Goal: Transaction & Acquisition: Purchase product/service

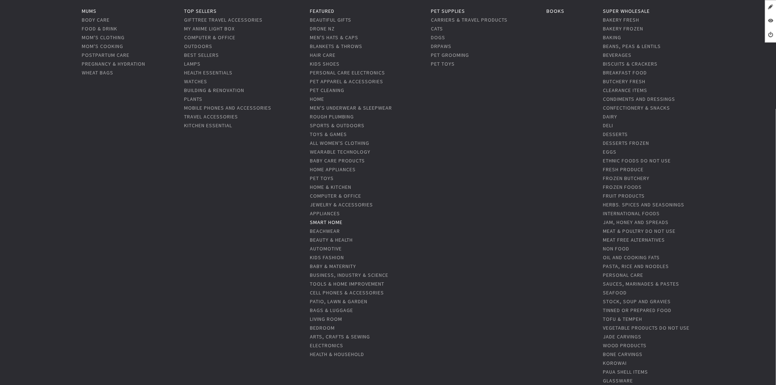
scroll to position [81, 0]
click at [329, 219] on link "Smart Home" at bounding box center [326, 218] width 33 height 7
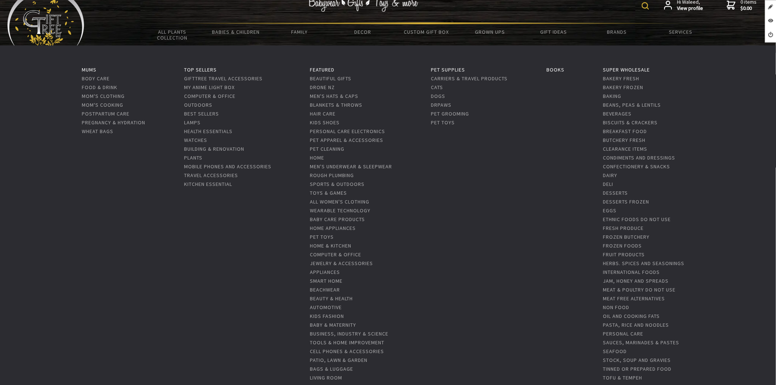
scroll to position [0, 0]
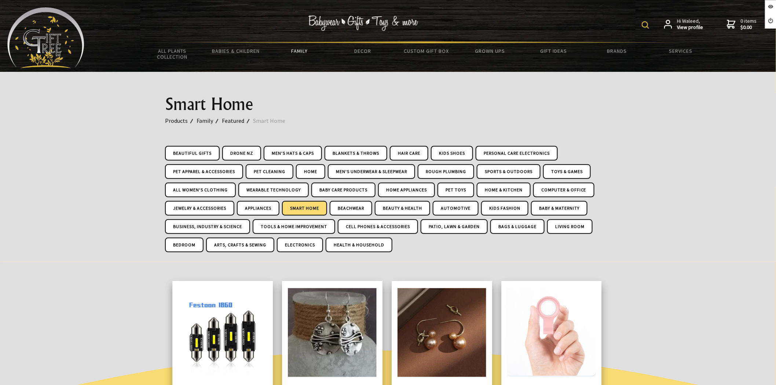
click at [646, 23] on img at bounding box center [645, 24] width 7 height 7
type input "exterior"
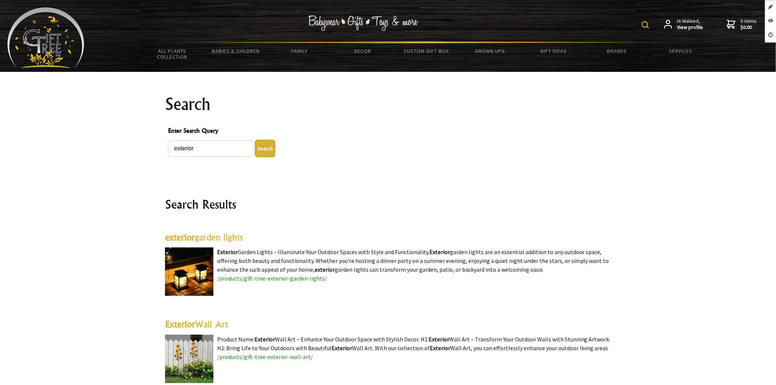
click at [205, 240] on link "exterior garden lights" at bounding box center [204, 237] width 78 height 11
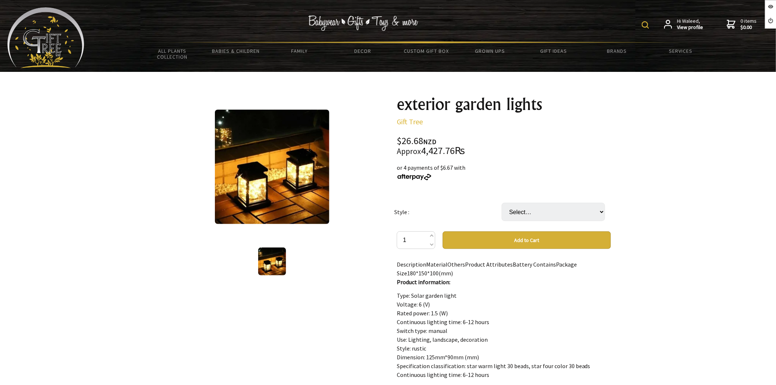
click at [496, 240] on button "Add to Cart" at bounding box center [527, 240] width 168 height 18
click at [556, 209] on select "Select… Star four color 30beads Star warm light30 beads" at bounding box center [553, 212] width 103 height 18
select select "Star four color 30beads"
click at [502, 203] on select "Select… Star four color 30beads Star warm light30 beads" at bounding box center [553, 212] width 103 height 18
click at [529, 242] on button "Add to Cart" at bounding box center [527, 240] width 168 height 18
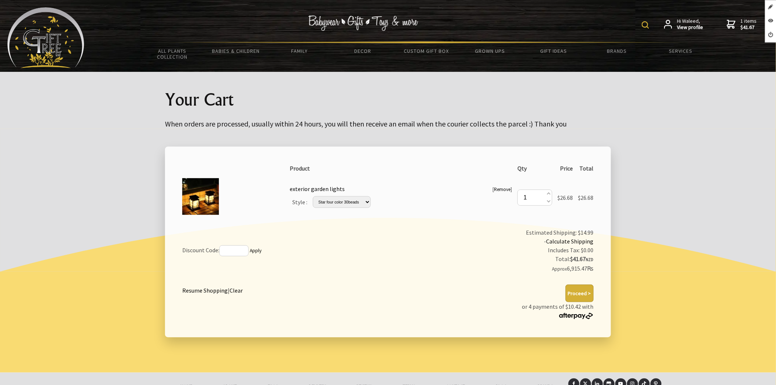
click at [574, 291] on button "Proceed >" at bounding box center [580, 294] width 28 height 18
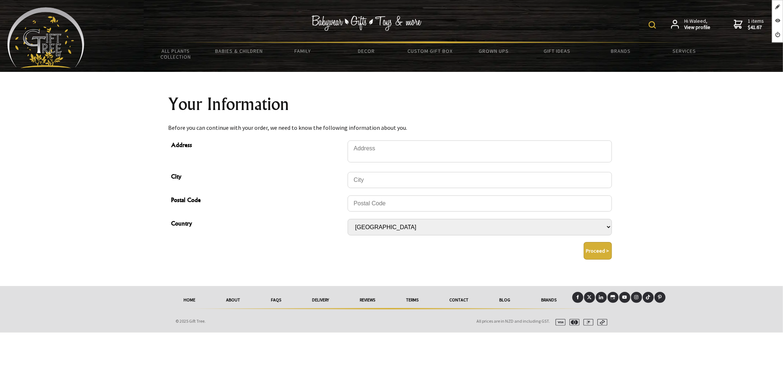
click at [499, 234] on select "[GEOGRAPHIC_DATA] [GEOGRAPHIC_DATA] [GEOGRAPHIC_DATA] [GEOGRAPHIC_DATA] [GEOGRA…" at bounding box center [479, 227] width 264 height 17
drag, startPoint x: 0, startPoint y: 0, endPoint x: 499, endPoint y: 234, distance: 551.1
click at [499, 234] on select "[GEOGRAPHIC_DATA] [GEOGRAPHIC_DATA] [GEOGRAPHIC_DATA] [GEOGRAPHIC_DATA] [GEOGRA…" at bounding box center [479, 227] width 264 height 17
click at [499, 234] on select "Afghanistan Albania Algeria Andorra Angola Anguilla Antigua & Barbuda Argentina…" at bounding box center [479, 227] width 264 height 17
click at [288, 189] on div "City" at bounding box center [259, 180] width 176 height 18
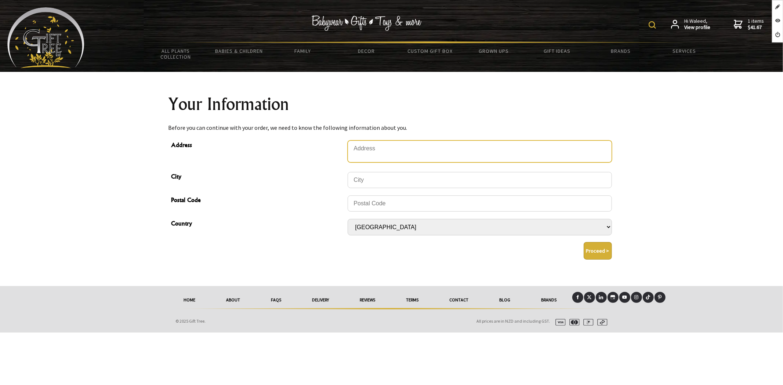
click at [399, 157] on textarea "Address" at bounding box center [479, 152] width 264 height 22
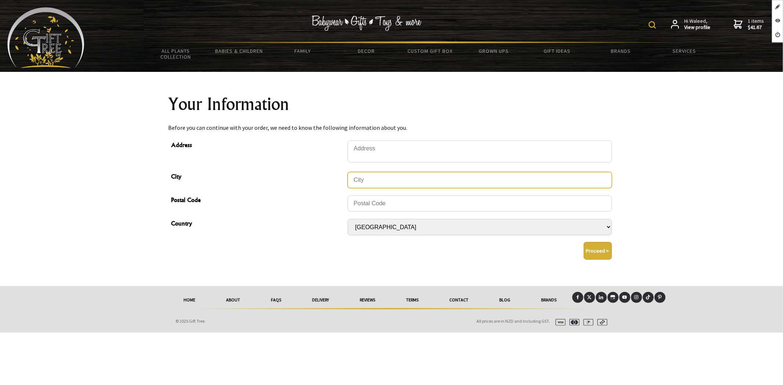
click at [401, 182] on input "City" at bounding box center [479, 180] width 264 height 16
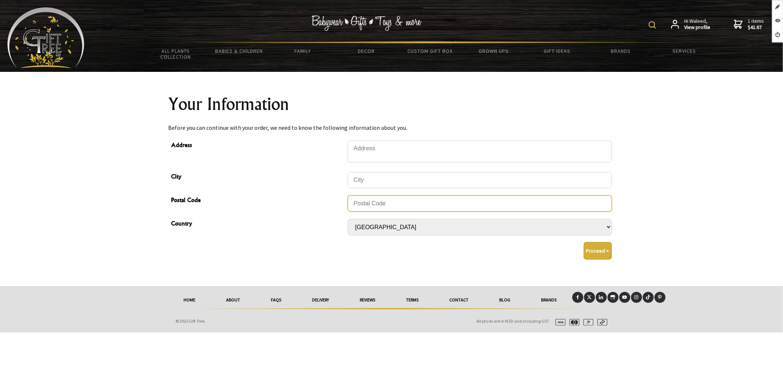
click at [397, 199] on input "Postal Code" at bounding box center [479, 204] width 264 height 16
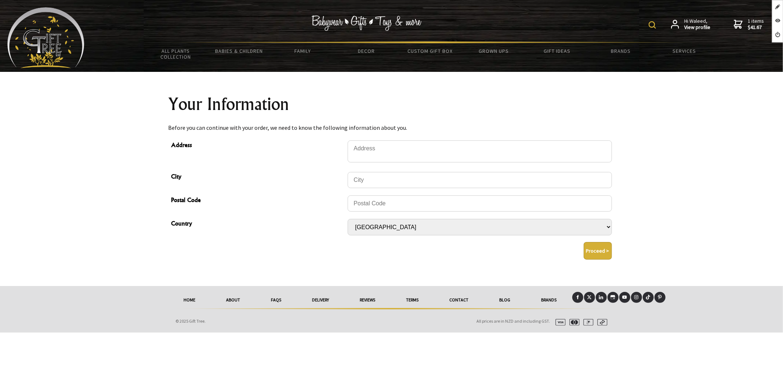
click at [603, 246] on button "Proceed >" at bounding box center [597, 251] width 28 height 18
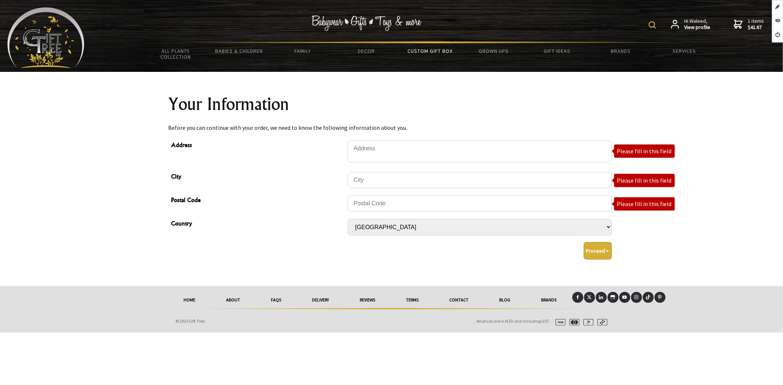
click at [420, 47] on link "Custom Gift Box" at bounding box center [429, 50] width 63 height 15
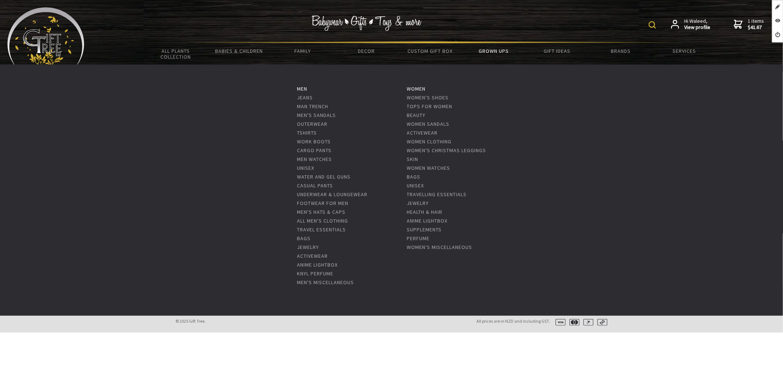
click at [488, 45] on link "Grown Ups" at bounding box center [493, 50] width 63 height 15
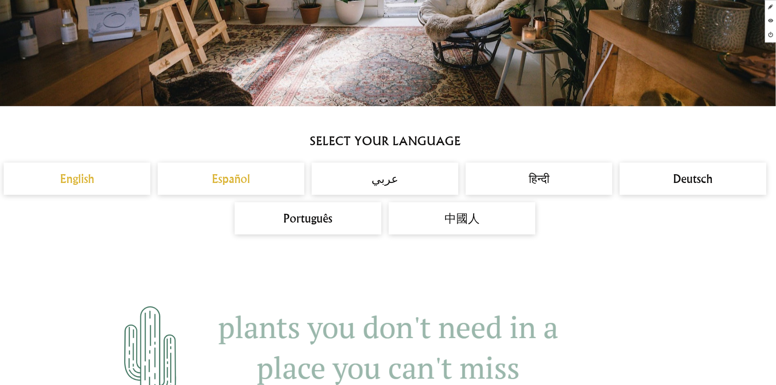
scroll to position [489, 0]
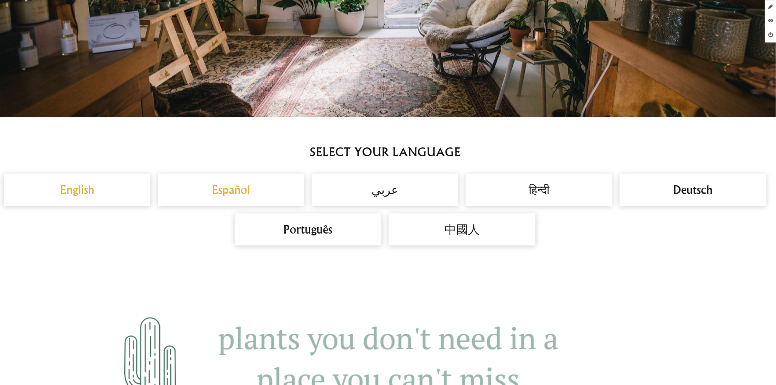
click at [213, 187] on h2 "Español" at bounding box center [231, 190] width 132 height 18
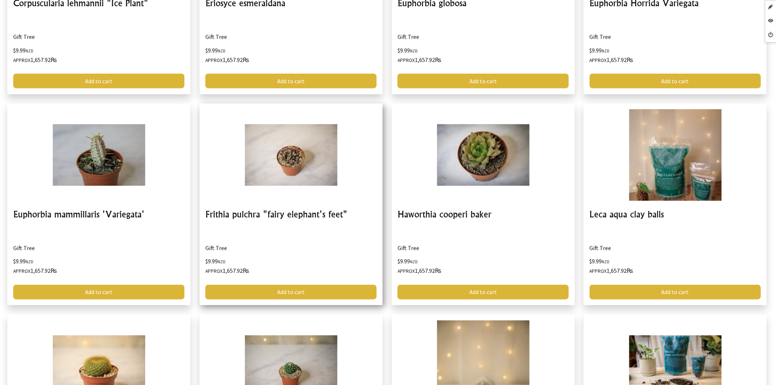
scroll to position [1345, 0]
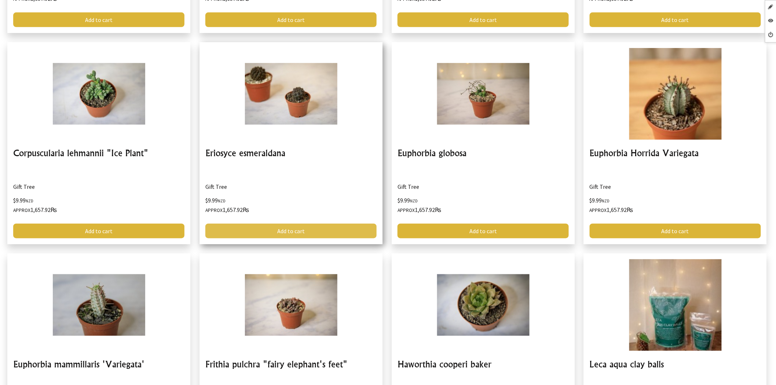
click at [291, 226] on link "Add to cart" at bounding box center [290, 231] width 171 height 15
click at [277, 228] on link "Add to cart" at bounding box center [290, 231] width 171 height 15
click at [277, 227] on link "Add to cart" at bounding box center [290, 231] width 171 height 15
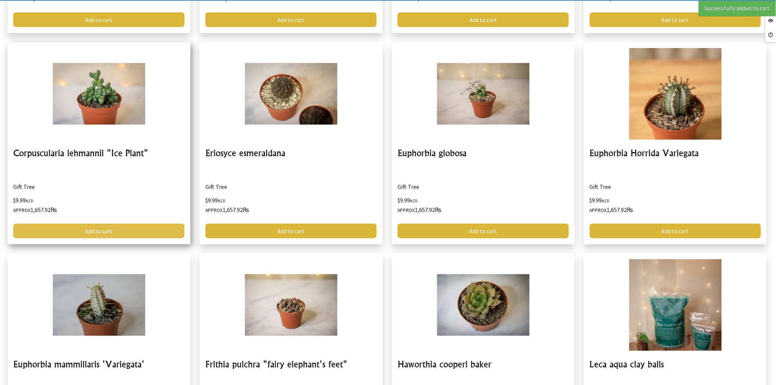
click at [113, 228] on link "Add to cart" at bounding box center [98, 231] width 171 height 15
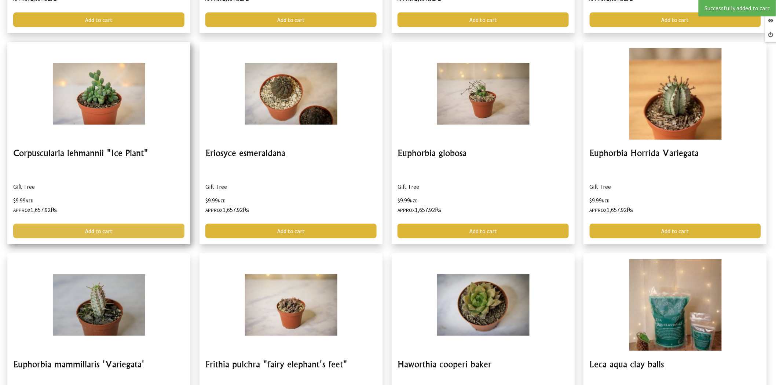
click at [113, 228] on link "Add to cart" at bounding box center [98, 231] width 171 height 15
click at [112, 228] on link "Add to cart" at bounding box center [98, 231] width 171 height 15
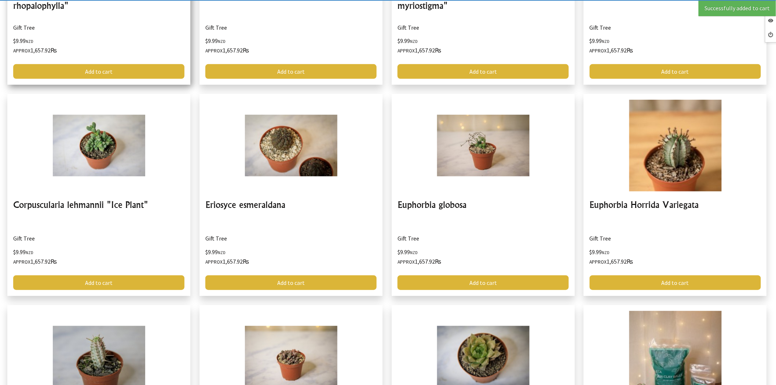
scroll to position [1141, 0]
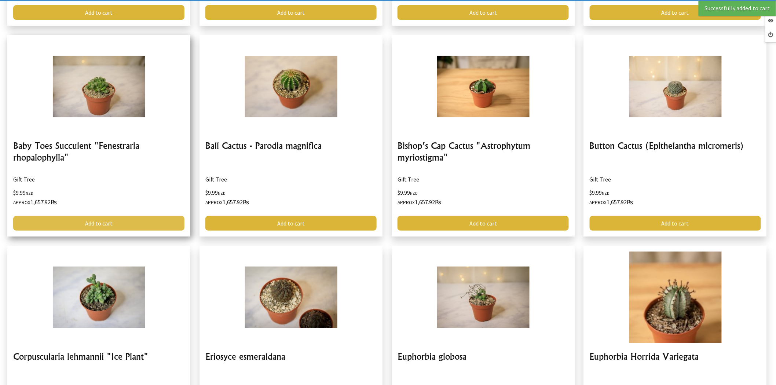
click at [135, 222] on link "Add to cart" at bounding box center [98, 223] width 171 height 15
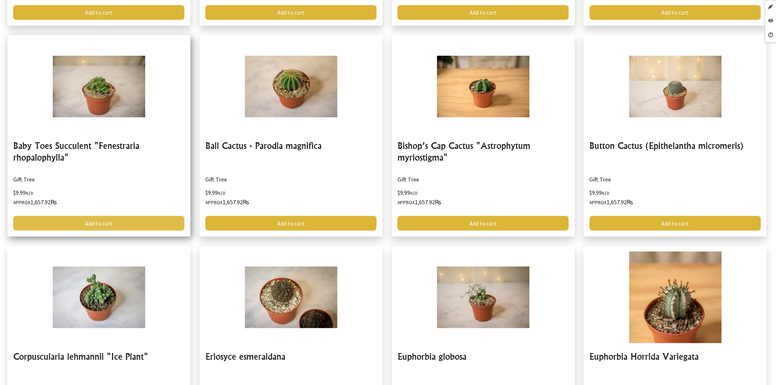
click at [134, 222] on link "Add to cart" at bounding box center [98, 223] width 171 height 15
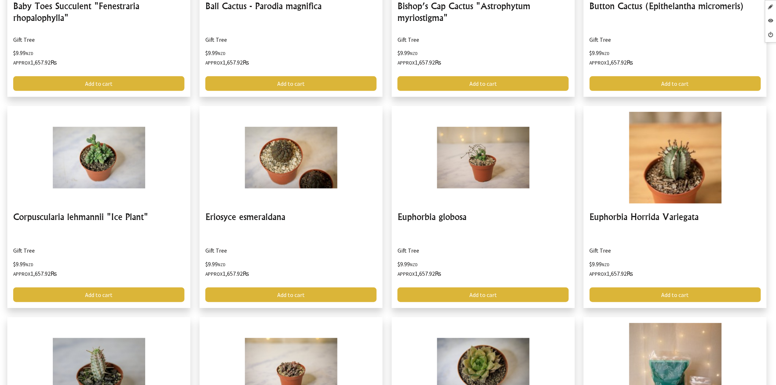
scroll to position [1290, 0]
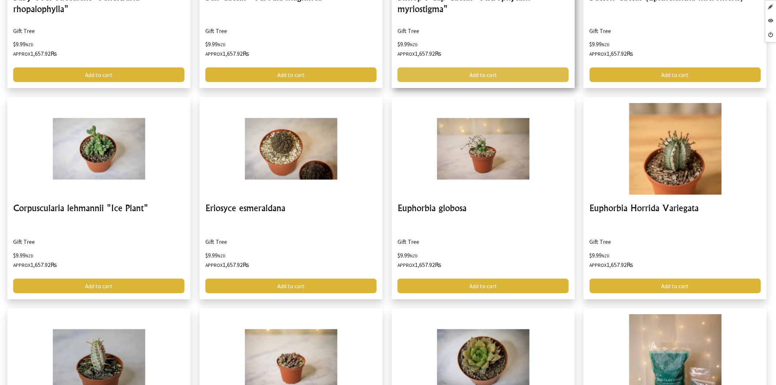
click at [522, 71] on link "Add to cart" at bounding box center [483, 75] width 171 height 15
click at [521, 71] on link "Add to cart" at bounding box center [483, 75] width 171 height 15
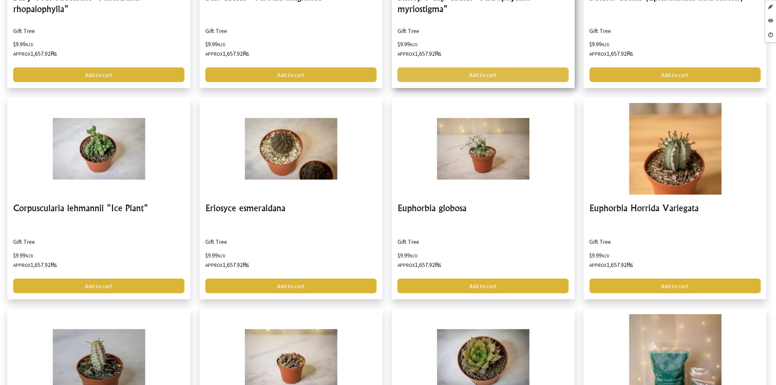
click at [521, 71] on link "Add to cart" at bounding box center [483, 75] width 171 height 15
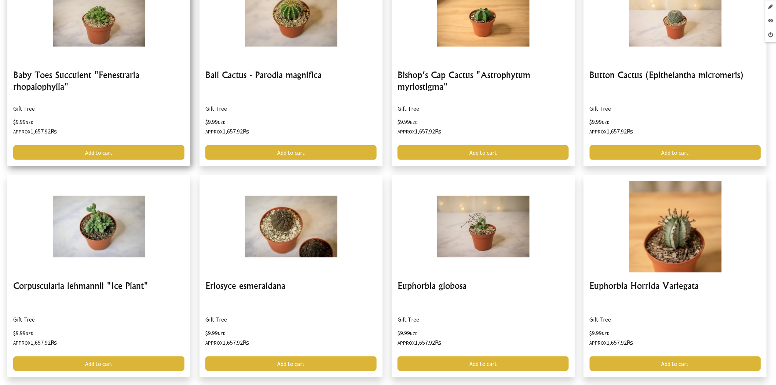
scroll to position [1168, 0]
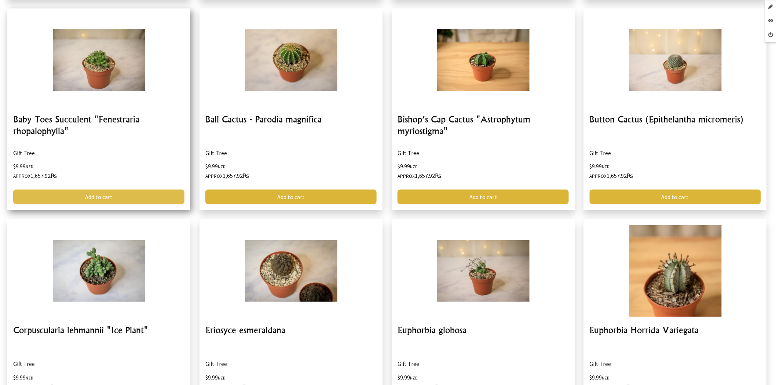
click at [130, 196] on link "Add to cart" at bounding box center [98, 197] width 171 height 15
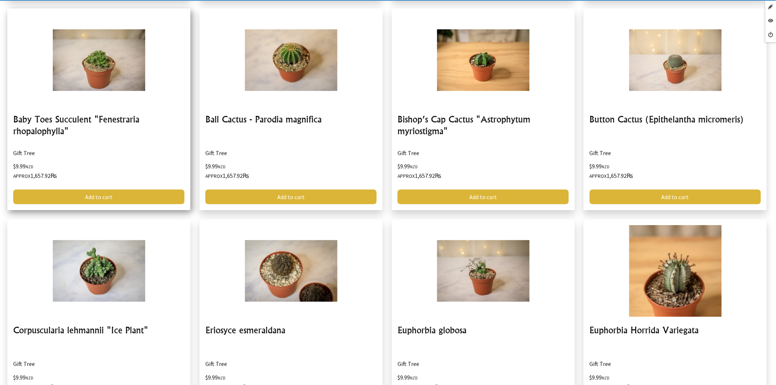
click at [99, 117] on link at bounding box center [98, 109] width 183 height 202
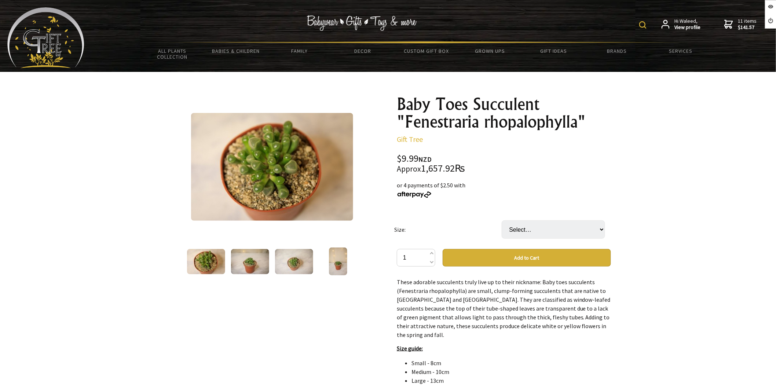
click at [497, 259] on button "Add to Cart" at bounding box center [527, 258] width 168 height 18
click at [536, 225] on select "Select… Mini Small (+ $10.00) Medium (+ $20.00) Large (+ $40.00)" at bounding box center [553, 229] width 103 height 18
select select "Mini"
click at [502, 220] on select "Select… Mini Small (+ $10.00) Medium (+ $20.00) Large (+ $40.00)" at bounding box center [553, 229] width 103 height 18
click at [522, 258] on button "Add to Cart" at bounding box center [527, 258] width 168 height 18
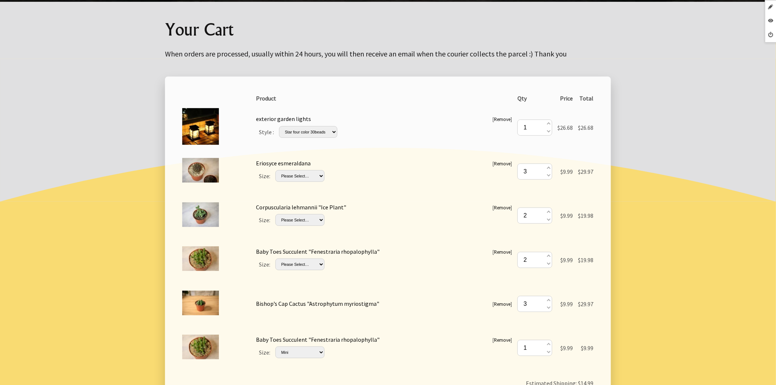
scroll to position [52, 0]
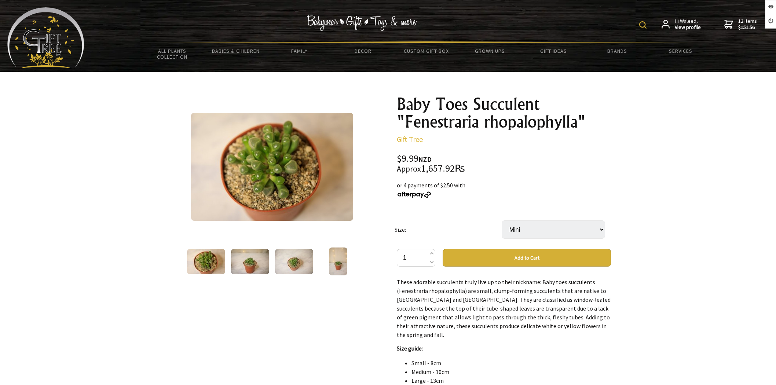
select select "Mini"
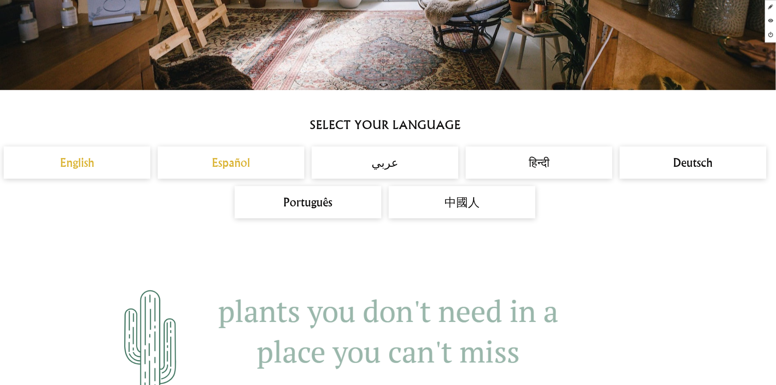
scroll to position [515, 0]
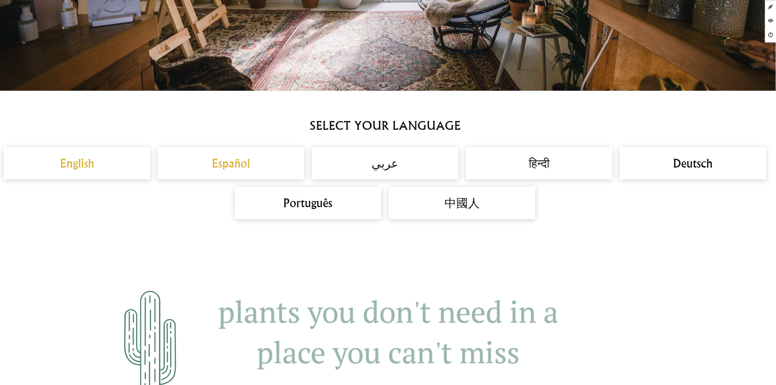
click at [112, 168] on h2 "English" at bounding box center [77, 164] width 132 height 18
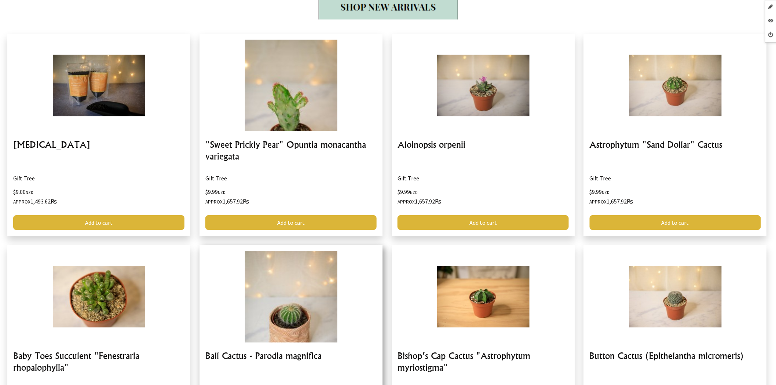
scroll to position [937, 0]
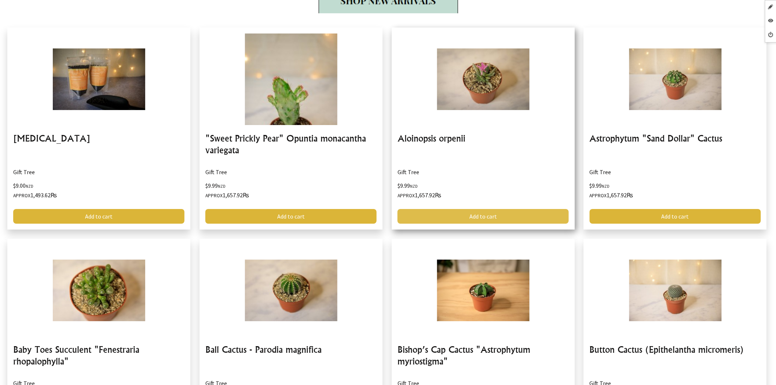
click at [450, 218] on link "Add to cart" at bounding box center [483, 216] width 171 height 15
click at [447, 217] on link "Add to cart" at bounding box center [483, 216] width 171 height 15
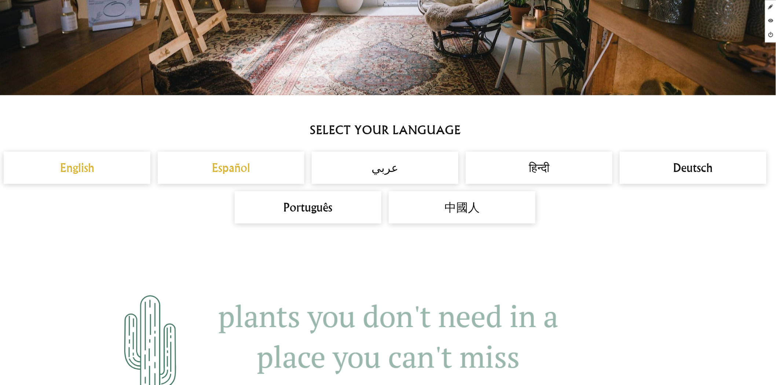
scroll to position [489, 0]
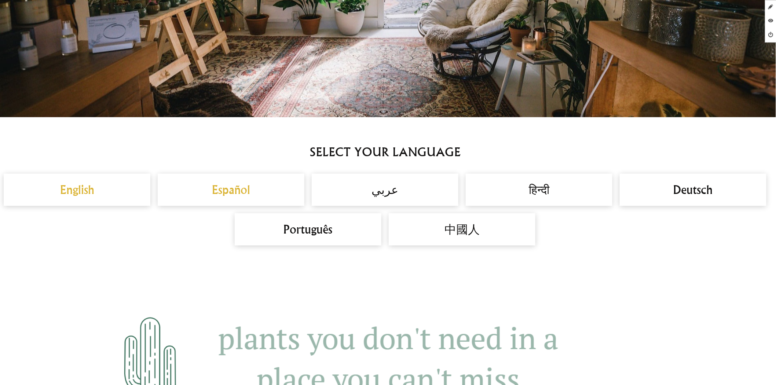
click at [252, 191] on h2 "Español" at bounding box center [231, 190] width 132 height 18
click at [107, 196] on h2 "English" at bounding box center [77, 190] width 132 height 18
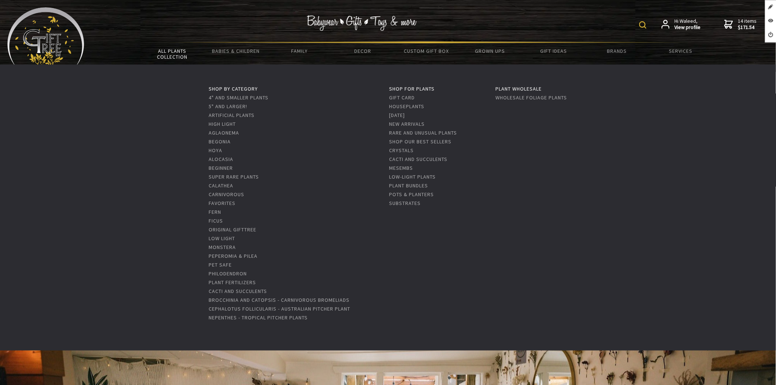
click at [177, 52] on link "All Plants Collection" at bounding box center [172, 53] width 63 height 21
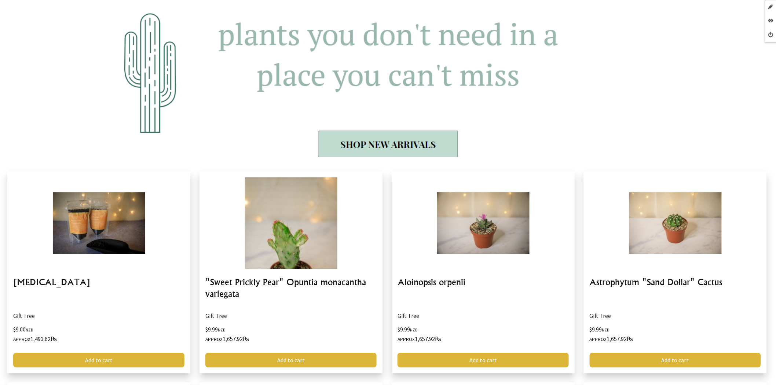
scroll to position [937, 0]
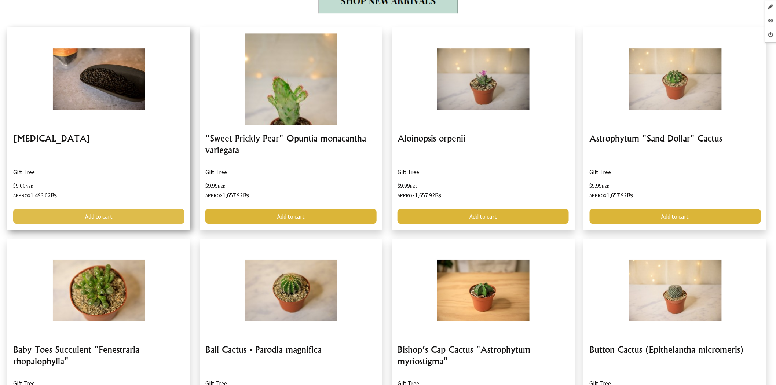
click at [131, 215] on link "Add to cart" at bounding box center [98, 216] width 171 height 15
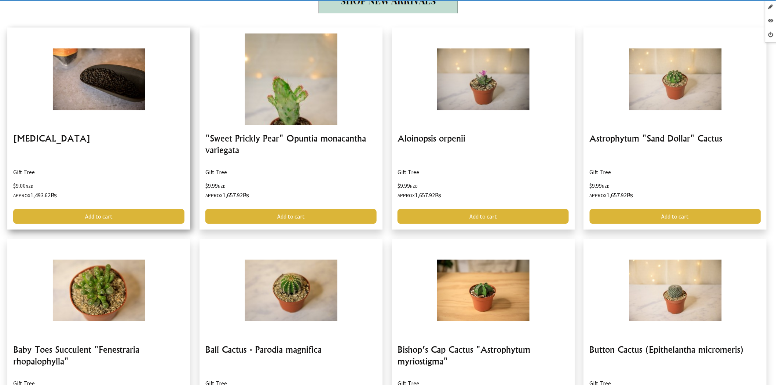
click at [123, 132] on link at bounding box center [98, 129] width 183 height 202
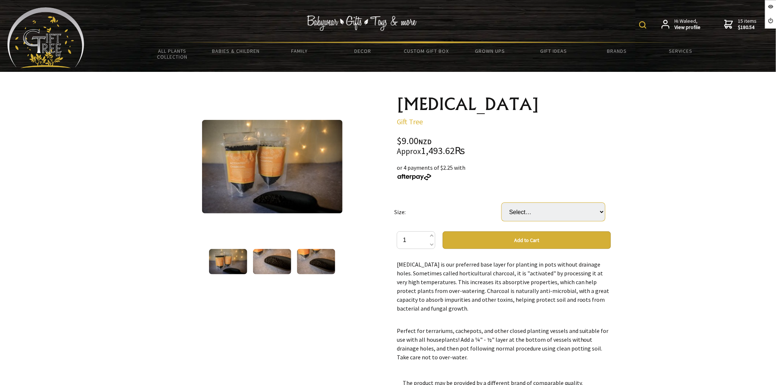
click at [554, 218] on select "Select… Small Medium (+ $10.00)" at bounding box center [553, 212] width 103 height 18
select select "Small"
click at [502, 203] on select "Select… Small Medium (+ $10.00)" at bounding box center [553, 212] width 103 height 18
click at [535, 245] on button "Add to Cart" at bounding box center [527, 240] width 168 height 18
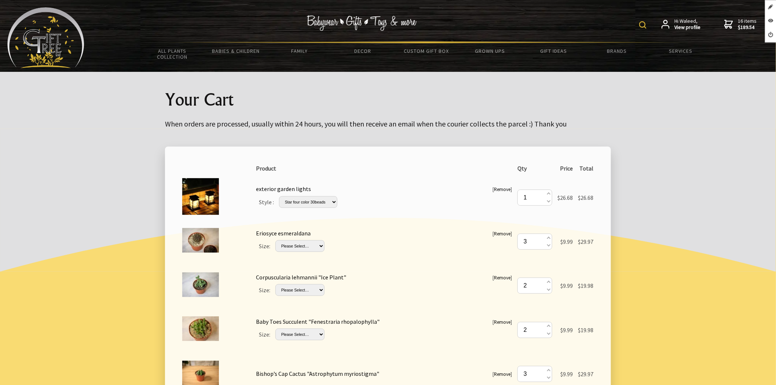
click at [502, 189] on link "Remove" at bounding box center [503, 189] width 17 height 6
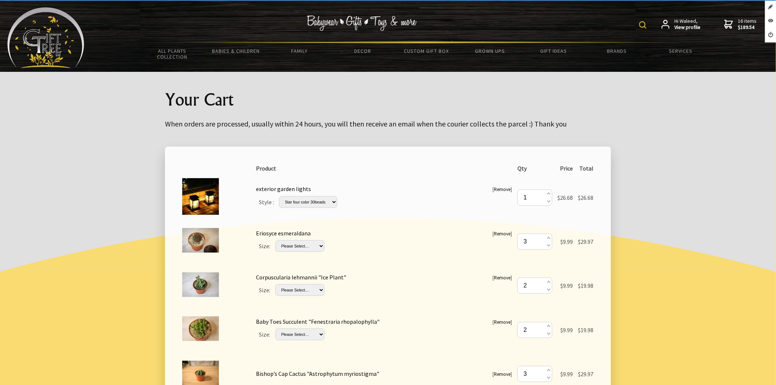
click at [500, 192] on link "Remove" at bounding box center [503, 189] width 17 height 6
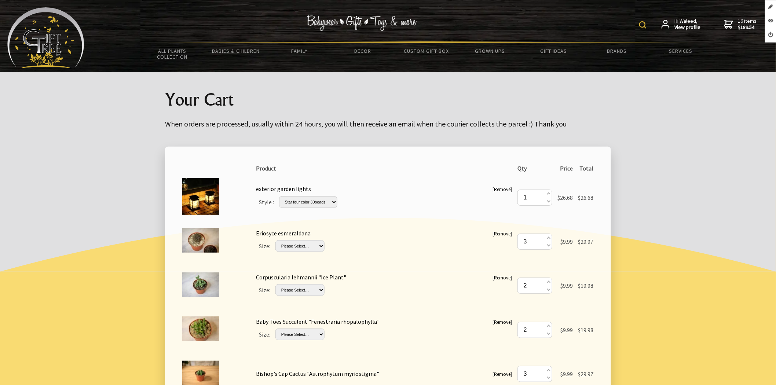
click at [500, 192] on link "Remove" at bounding box center [503, 189] width 17 height 6
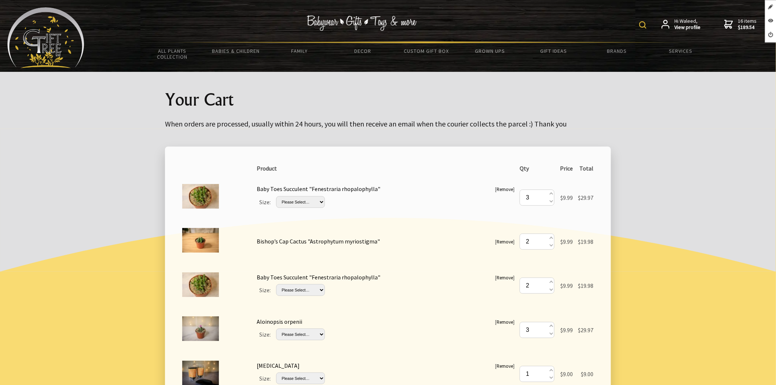
click at [507, 189] on link "Remove" at bounding box center [505, 189] width 17 height 6
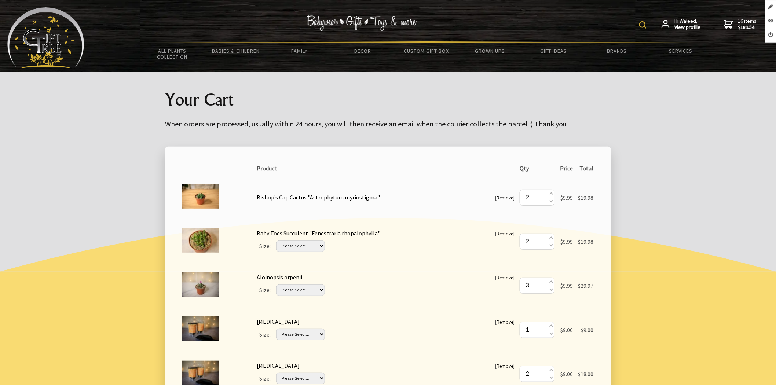
drag, startPoint x: 505, startPoint y: 189, endPoint x: 502, endPoint y: 197, distance: 8.9
click at [505, 189] on td "[ Remove ] Bishop’s Cap Cactus "Astrophytum myriostigma"" at bounding box center [385, 197] width 263 height 44
click at [502, 197] on link "Remove" at bounding box center [505, 198] width 17 height 6
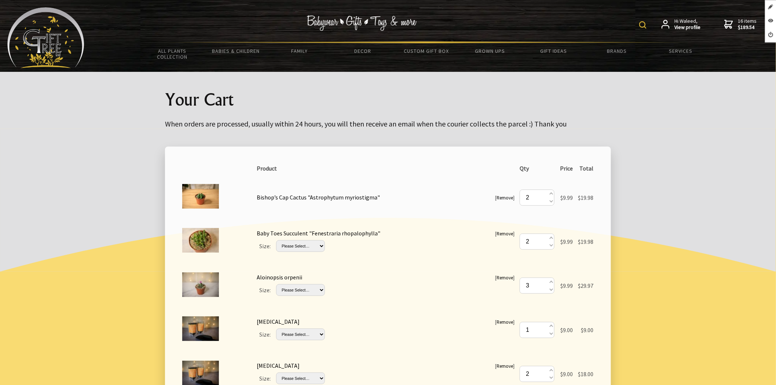
click at [502, 197] on link "Remove" at bounding box center [505, 198] width 17 height 6
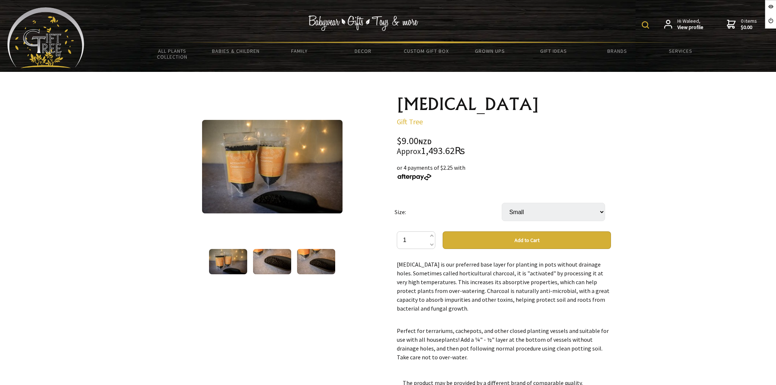
select select "Small"
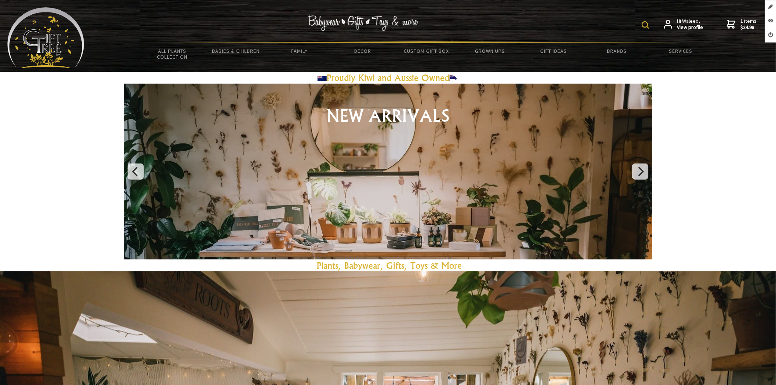
click at [735, 29] on link "1 items $24.98" at bounding box center [742, 24] width 30 height 13
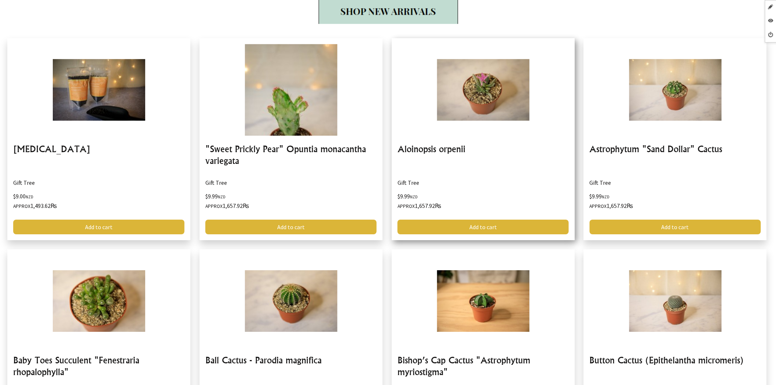
scroll to position [1101, 0]
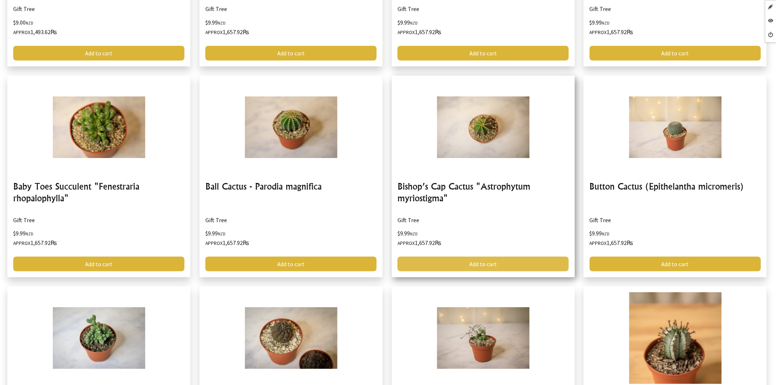
click at [464, 261] on link "Add to cart" at bounding box center [483, 264] width 171 height 15
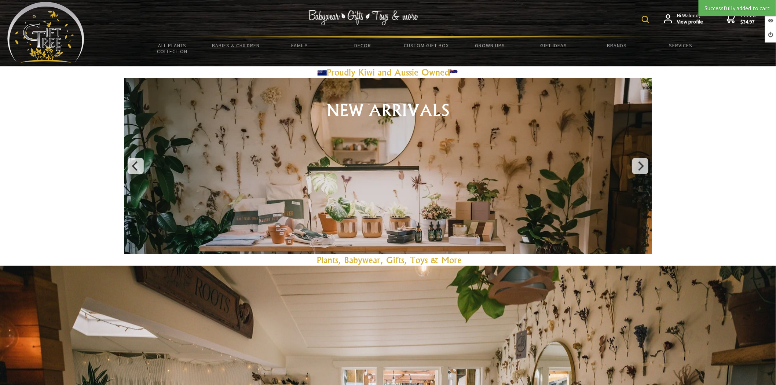
scroll to position [0, 0]
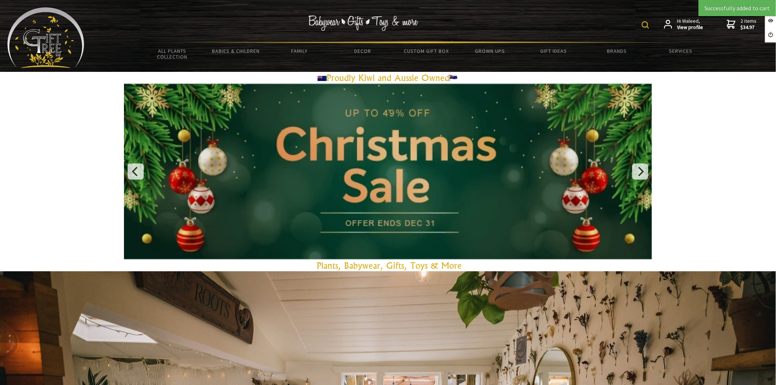
click at [734, 25] on icon at bounding box center [731, 24] width 9 height 9
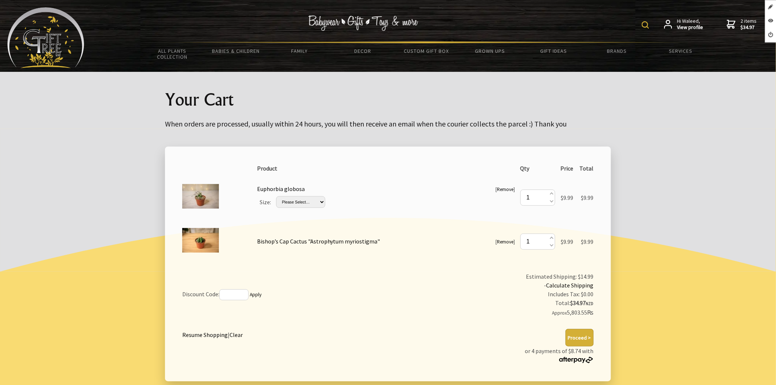
click at [500, 243] on link "Remove" at bounding box center [505, 242] width 17 height 6
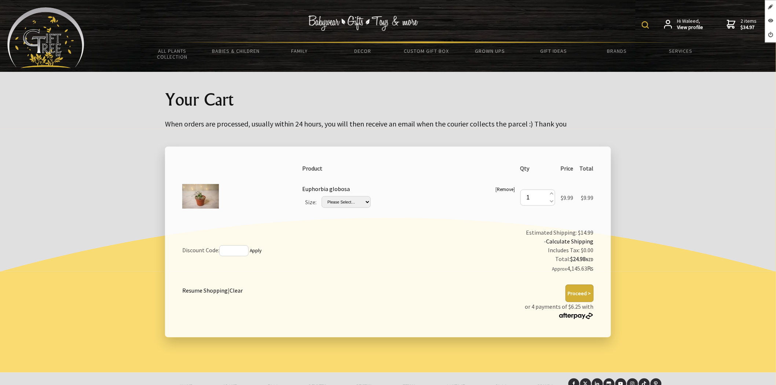
click at [505, 191] on link "Remove" at bounding box center [505, 189] width 17 height 6
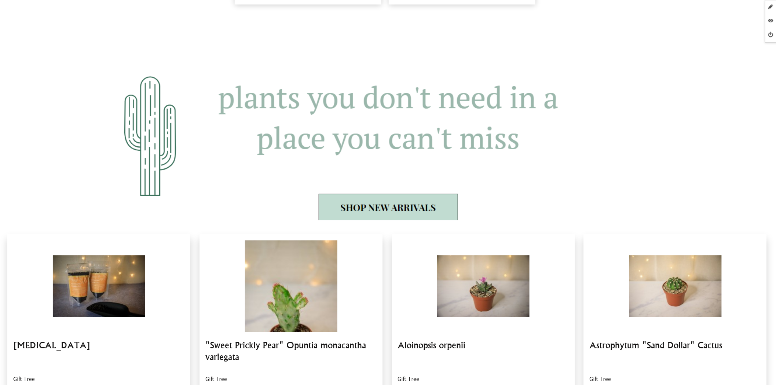
scroll to position [570, 0]
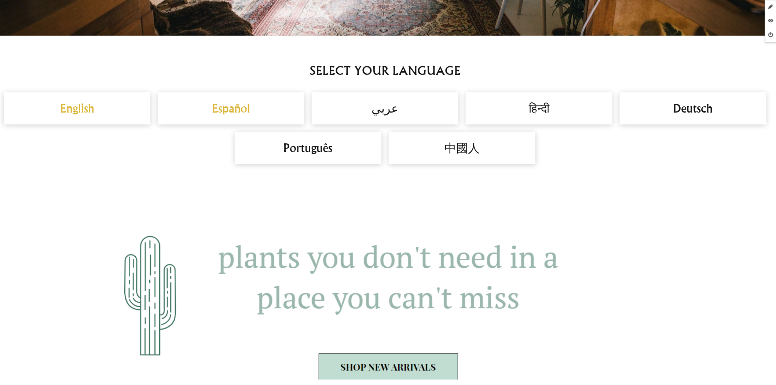
click at [220, 110] on h2 "Español" at bounding box center [231, 109] width 132 height 18
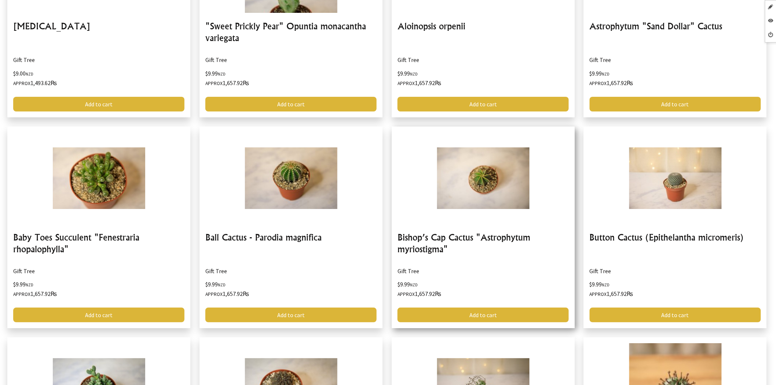
scroll to position [1060, 0]
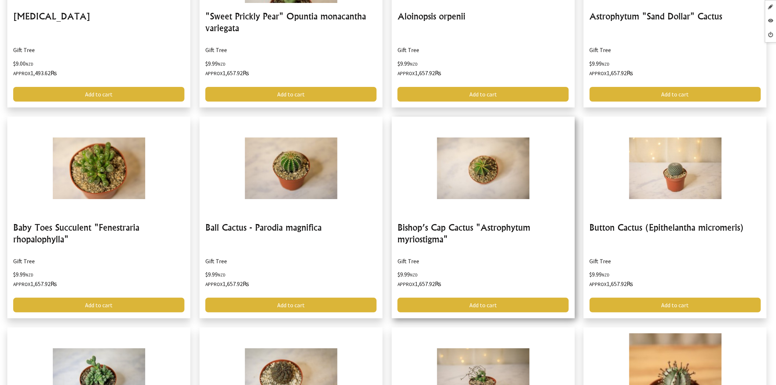
click at [443, 233] on link at bounding box center [483, 218] width 183 height 202
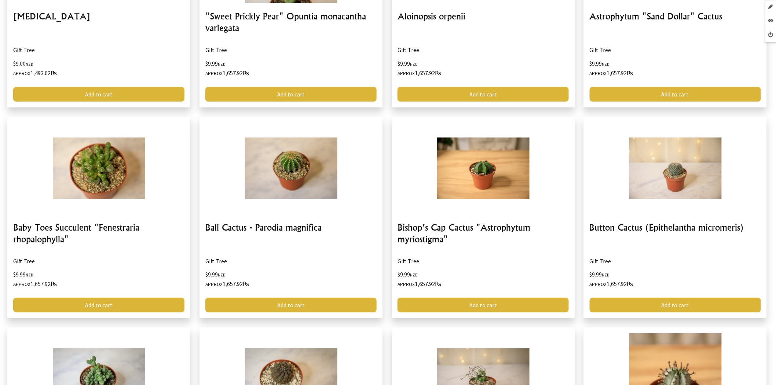
drag, startPoint x: 0, startPoint y: 0, endPoint x: 107, endPoint y: 162, distance: 193.8
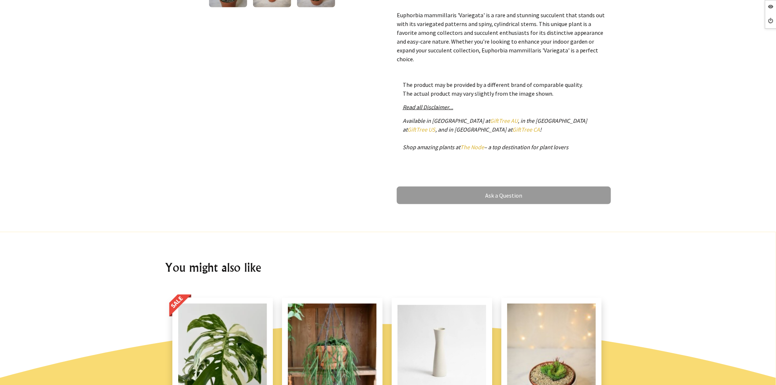
scroll to position [122, 0]
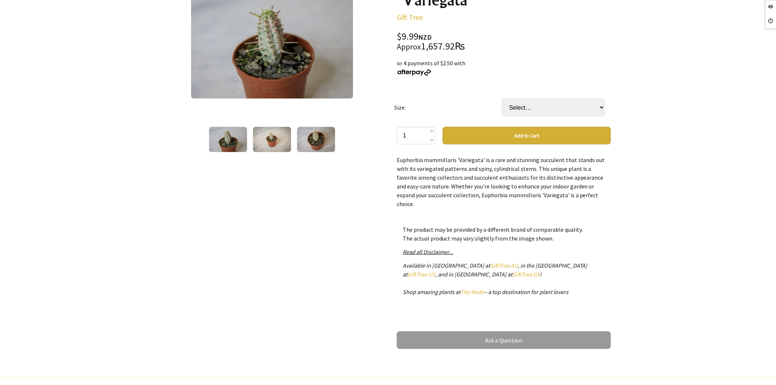
click at [556, 225] on p "The product may be provided by a different brand of comparable quality. The act…" at bounding box center [504, 234] width 203 height 18
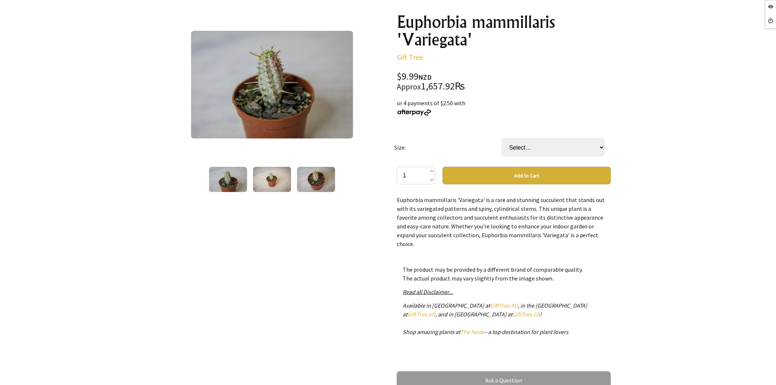
scroll to position [0, 0]
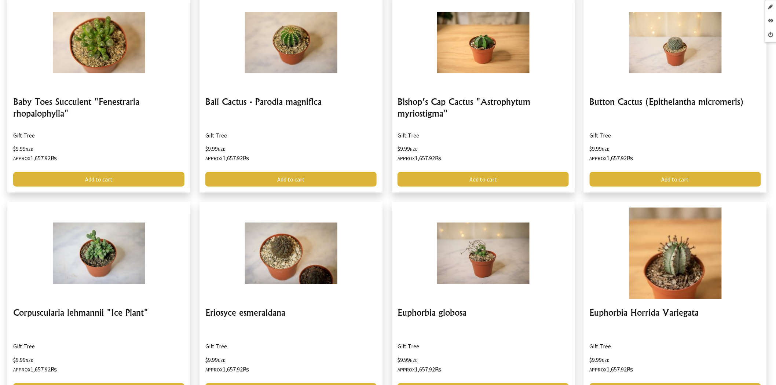
scroll to position [1182, 0]
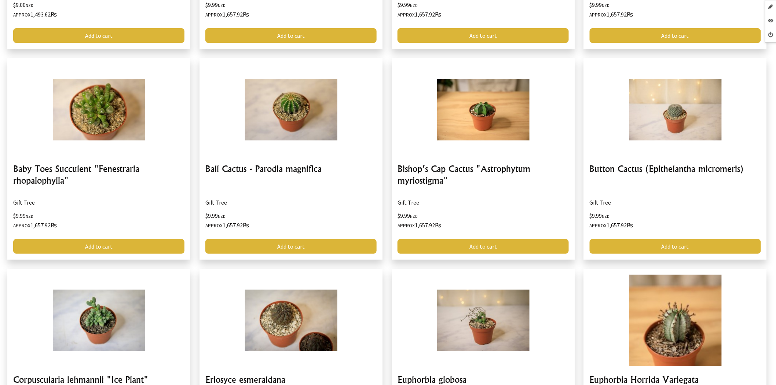
scroll to position [958, 0]
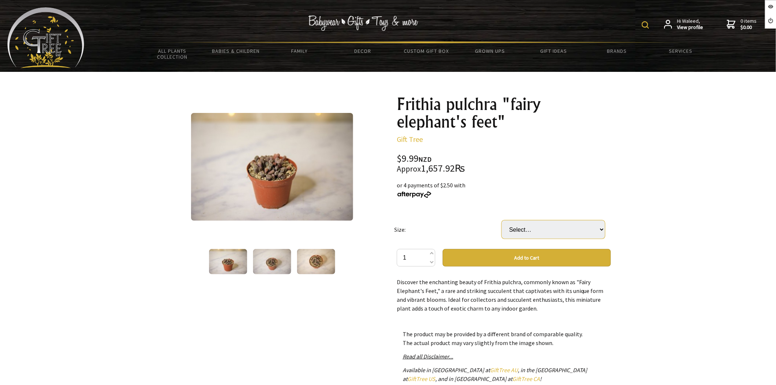
click at [554, 229] on select "Select… Mini Small (+ $10.00) Medium (+ $25.00) Large (+ $50.00)" at bounding box center [553, 229] width 103 height 18
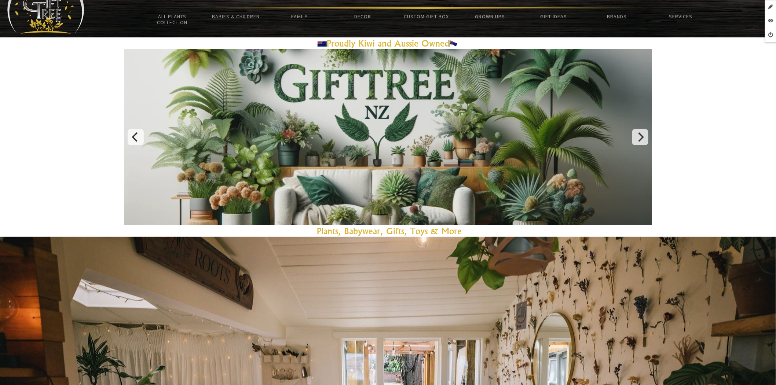
scroll to position [20, 0]
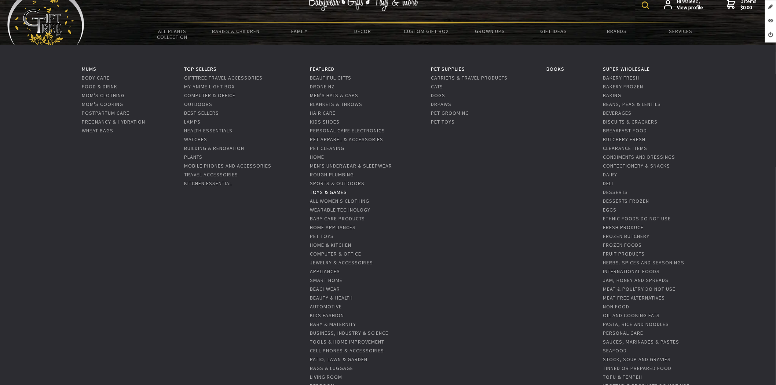
click at [332, 190] on link "Toys & Games" at bounding box center [328, 192] width 37 height 7
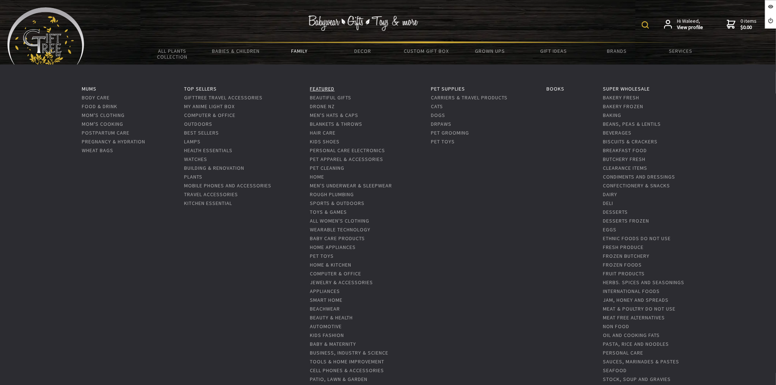
click at [319, 86] on link "Featured" at bounding box center [322, 88] width 25 height 7
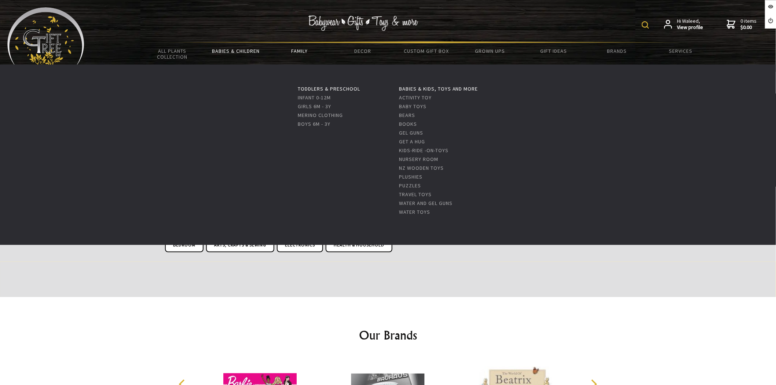
click at [245, 50] on link "Babies & Children" at bounding box center [235, 50] width 63 height 15
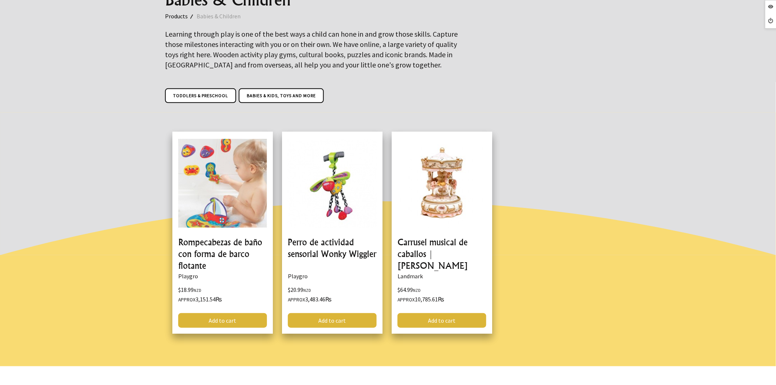
scroll to position [122, 0]
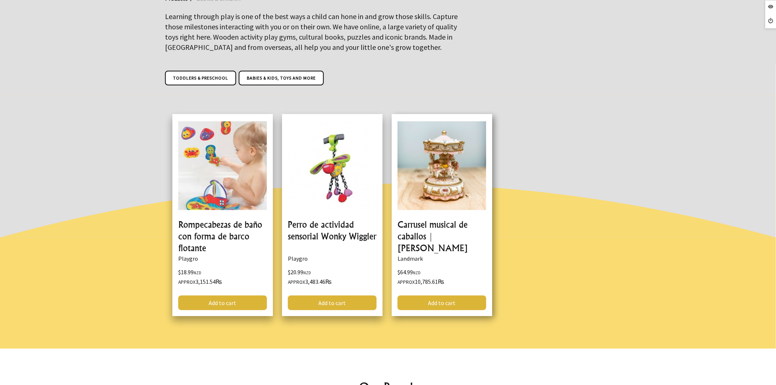
click at [449, 205] on link at bounding box center [442, 215] width 101 height 202
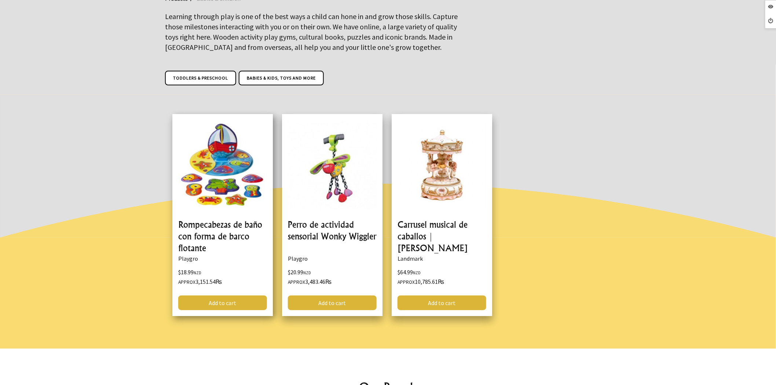
click at [222, 178] on link at bounding box center [222, 215] width 101 height 202
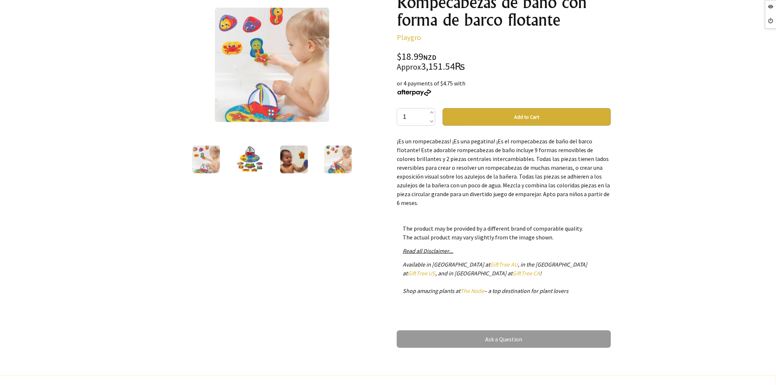
scroll to position [61, 0]
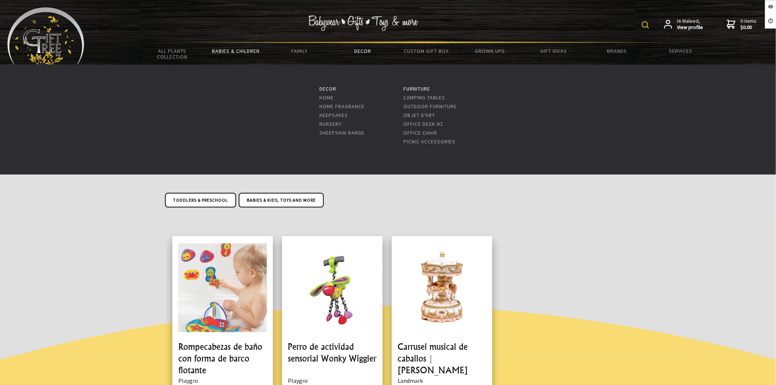
click at [354, 46] on link "Decor" at bounding box center [362, 50] width 63 height 15
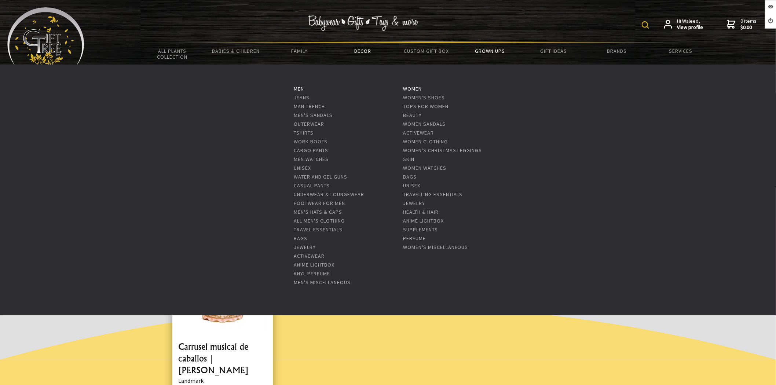
click at [498, 52] on link "Grown Ups" at bounding box center [490, 50] width 63 height 15
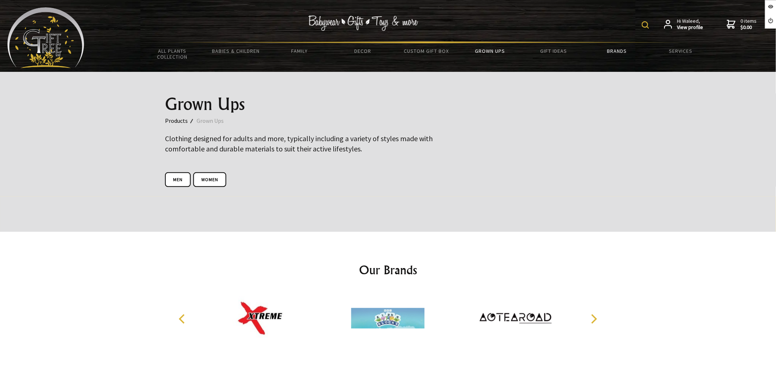
click at [606, 49] on link "Brands" at bounding box center [617, 50] width 63 height 15
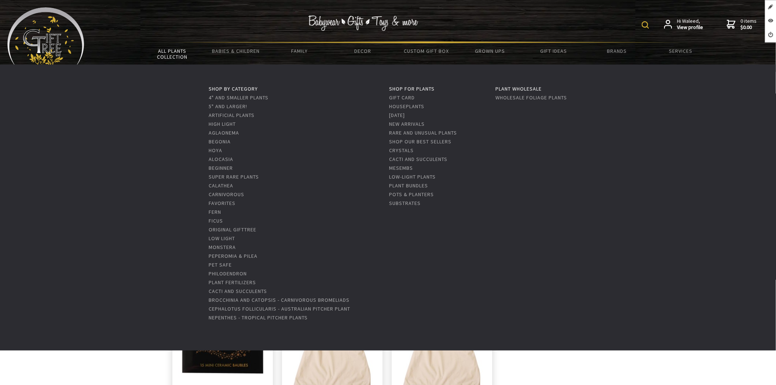
click at [176, 48] on link "All Plants Collection" at bounding box center [172, 53] width 63 height 21
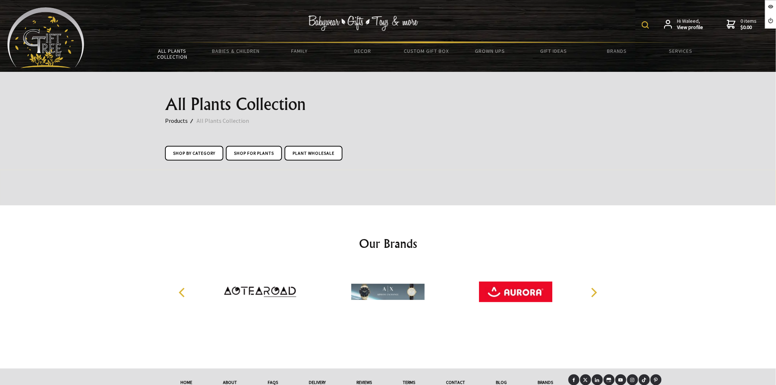
click at [36, 37] on img at bounding box center [45, 37] width 77 height 61
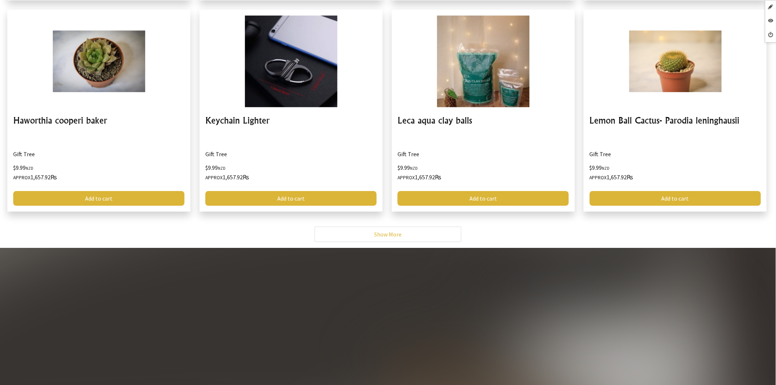
scroll to position [3220, 0]
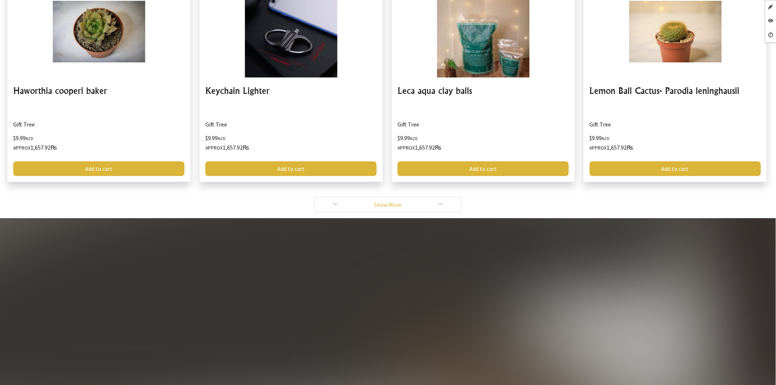
click at [415, 197] on link "Show More" at bounding box center [388, 204] width 147 height 15
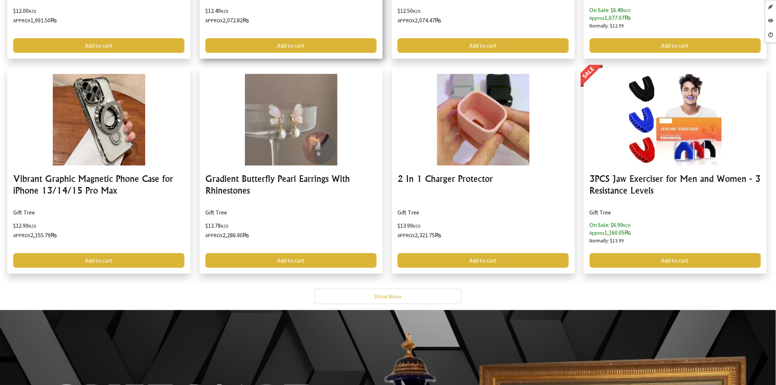
scroll to position [4198, 0]
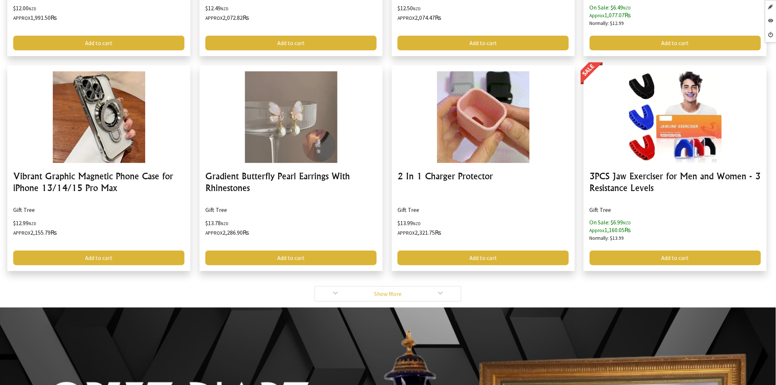
click at [397, 286] on link "Show More" at bounding box center [388, 293] width 147 height 15
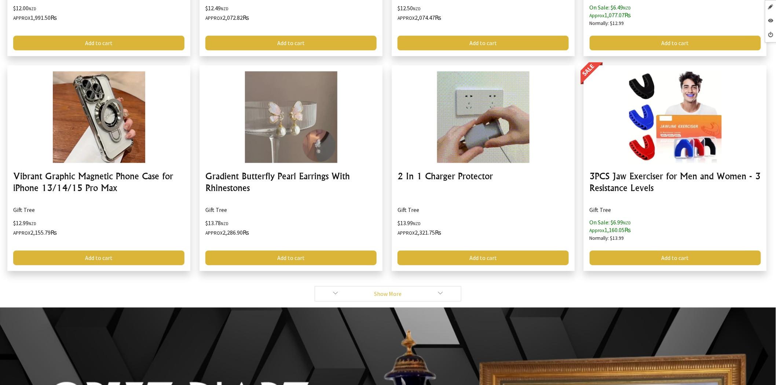
click at [398, 286] on link "Show More" at bounding box center [388, 293] width 147 height 15
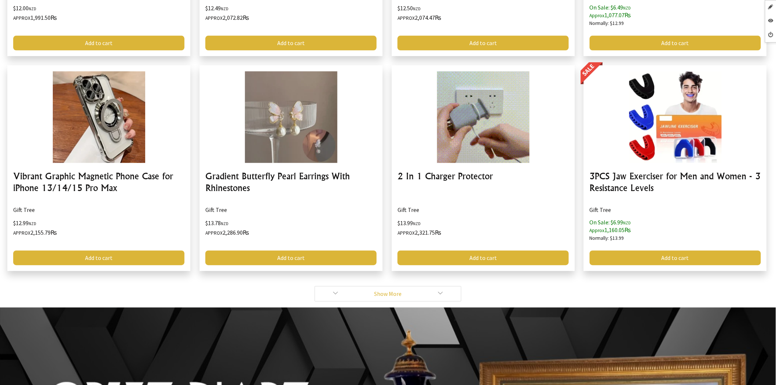
click at [397, 286] on link "Show More" at bounding box center [388, 293] width 147 height 15
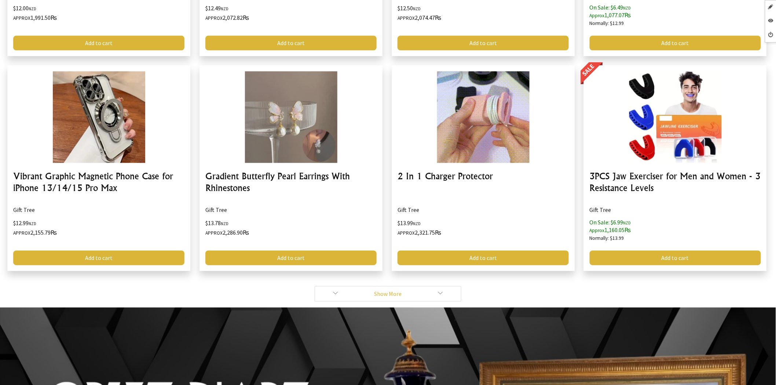
click at [401, 286] on link "Show More" at bounding box center [388, 293] width 147 height 15
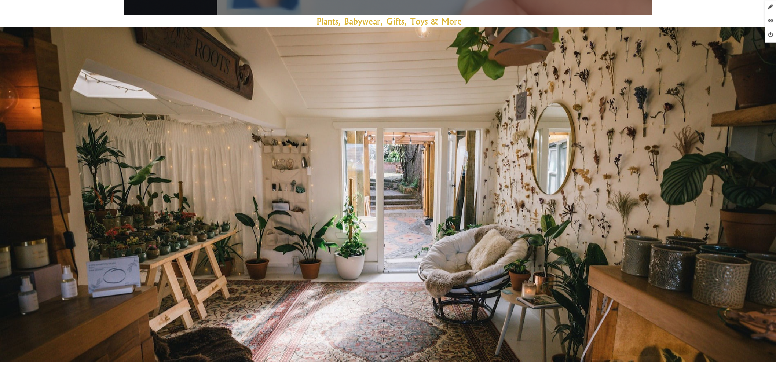
scroll to position [489, 0]
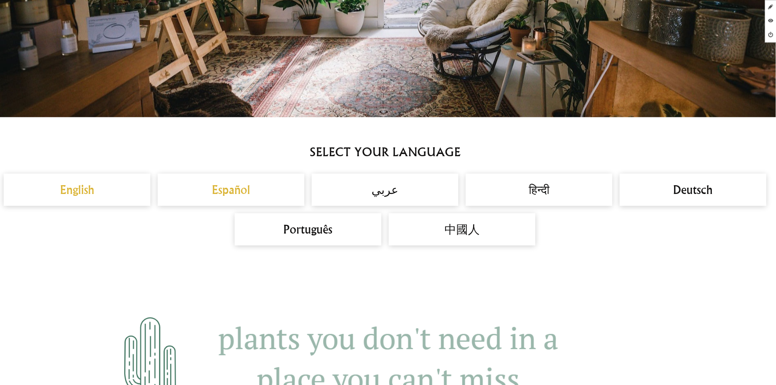
click at [229, 189] on h2 "Español" at bounding box center [231, 190] width 132 height 18
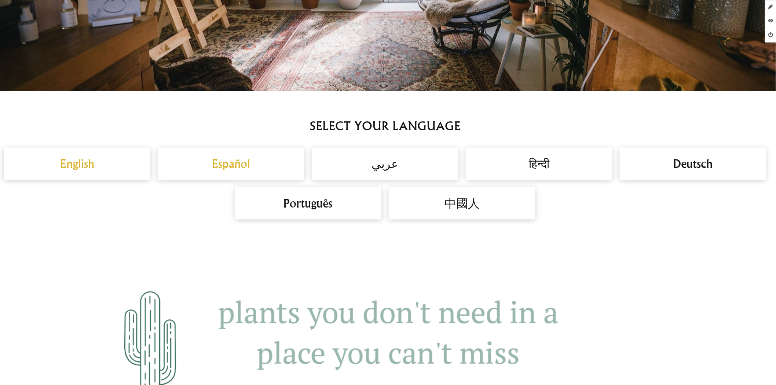
scroll to position [530, 0]
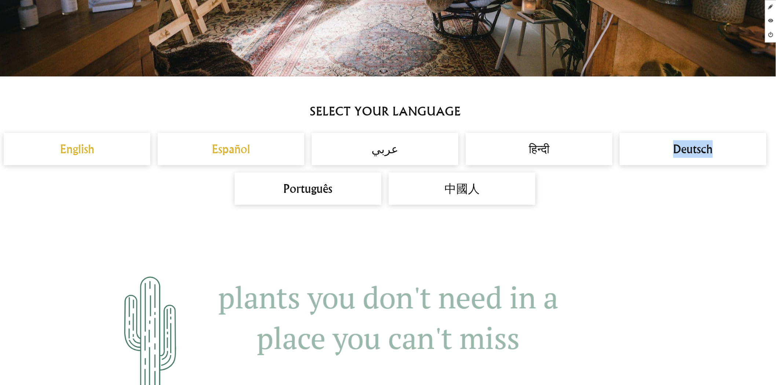
drag, startPoint x: 716, startPoint y: 149, endPoint x: 592, endPoint y: 150, distance: 124.0
click at [666, 150] on h2 "Deutsch" at bounding box center [693, 150] width 132 height 18
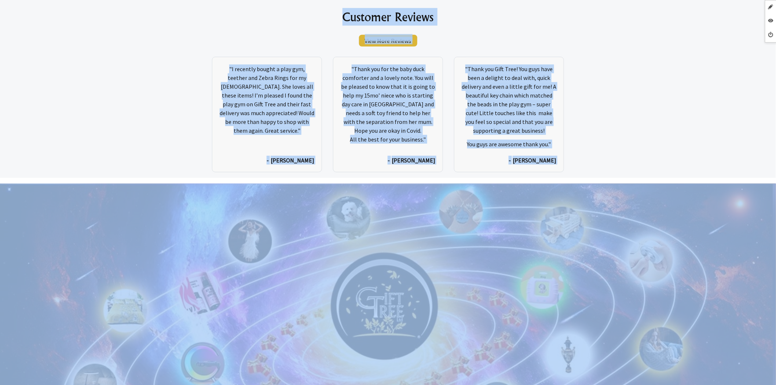
scroll to position [3971, 0]
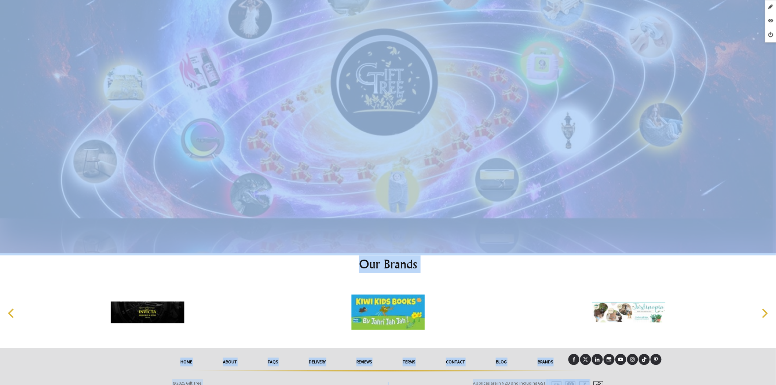
drag, startPoint x: 266, startPoint y: 16, endPoint x: 618, endPoint y: 386, distance: 510.4
click at [689, 263] on div "Our Brands" at bounding box center [388, 302] width 776 height 93
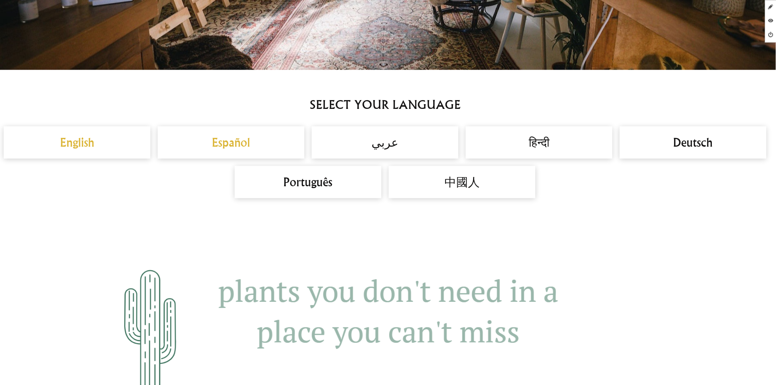
scroll to position [0, 0]
